Goal: Task Accomplishment & Management: Manage account settings

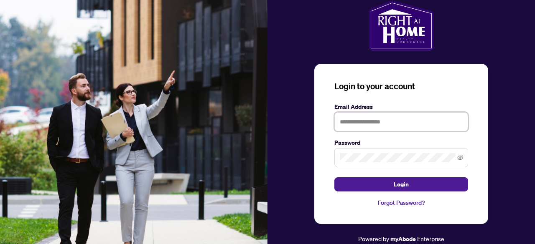
click at [359, 120] on input "text" at bounding box center [401, 121] width 134 height 19
type input "**********"
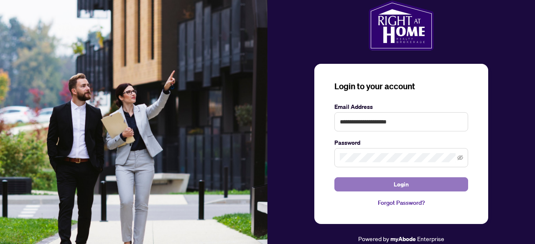
click at [396, 182] on span "Login" at bounding box center [401, 184] width 15 height 13
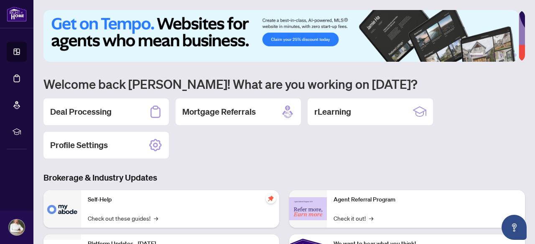
click at [102, 112] on h2 "Deal Processing" at bounding box center [80, 112] width 61 height 12
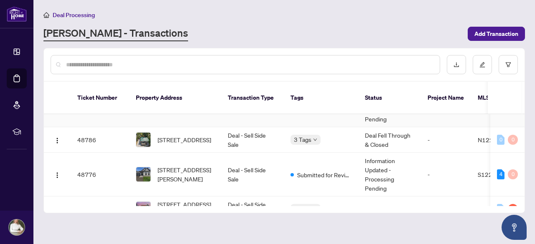
scroll to position [42, 0]
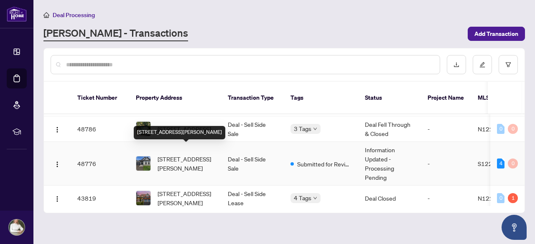
click at [193, 160] on span "[STREET_ADDRESS][PERSON_NAME]" at bounding box center [186, 164] width 57 height 18
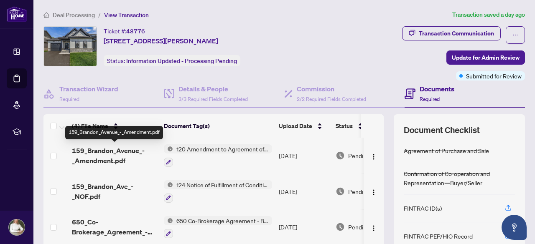
click at [113, 149] on span "159_Brandon_Avenue_-_Amendment.pdf" at bounding box center [114, 156] width 85 height 20
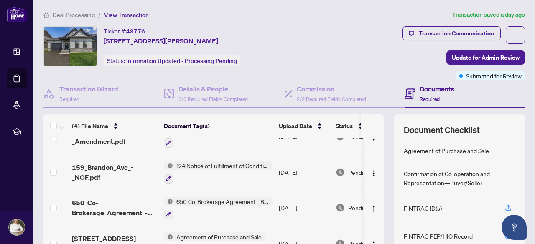
scroll to position [117, 0]
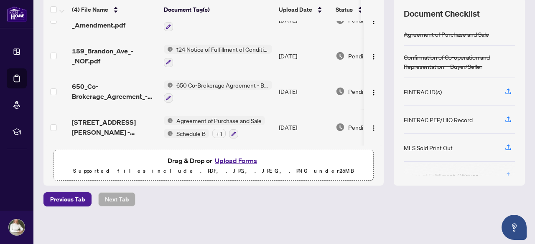
click at [244, 158] on button "Upload Forms" at bounding box center [235, 160] width 47 height 11
click at [239, 160] on button "Upload Forms" at bounding box center [235, 160] width 47 height 11
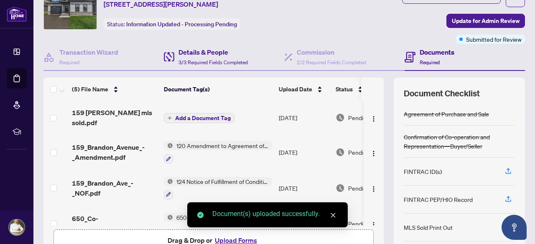
scroll to position [0, 0]
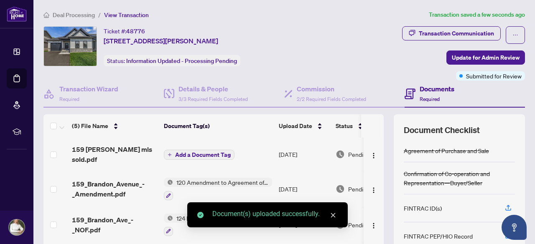
click at [207, 152] on span "Add a Document Tag" at bounding box center [203, 155] width 56 height 6
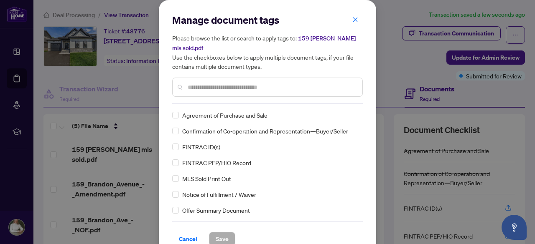
click at [209, 89] on input "text" at bounding box center [272, 87] width 168 height 9
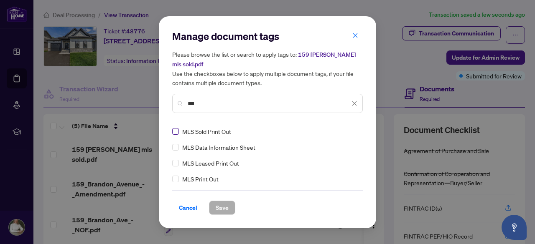
type input "***"
click at [224, 206] on span "Save" at bounding box center [222, 207] width 13 height 13
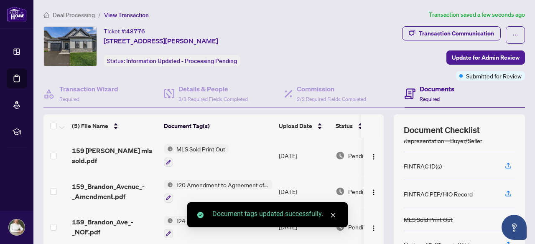
scroll to position [84, 0]
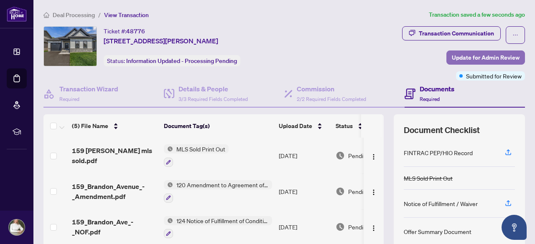
click at [484, 56] on span "Update for Admin Review" at bounding box center [486, 57] width 68 height 13
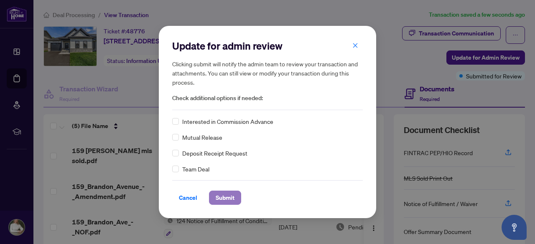
click at [217, 199] on span "Submit" at bounding box center [225, 197] width 19 height 13
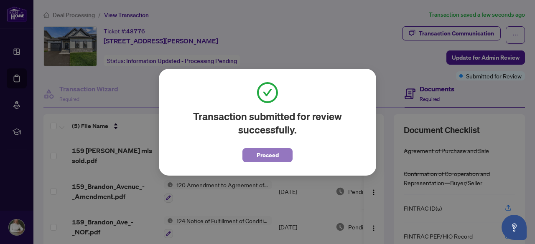
click at [283, 154] on button "Proceed" at bounding box center [267, 155] width 50 height 14
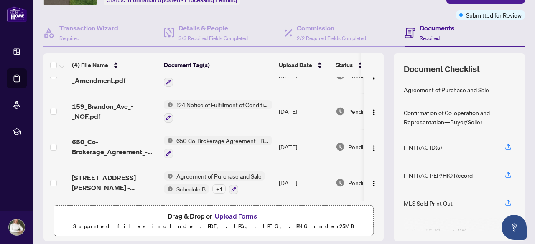
scroll to position [117, 0]
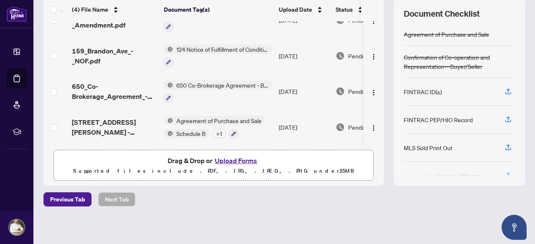
click at [231, 160] on button "Upload Forms" at bounding box center [235, 160] width 47 height 11
